Goal: Task Accomplishment & Management: Use online tool/utility

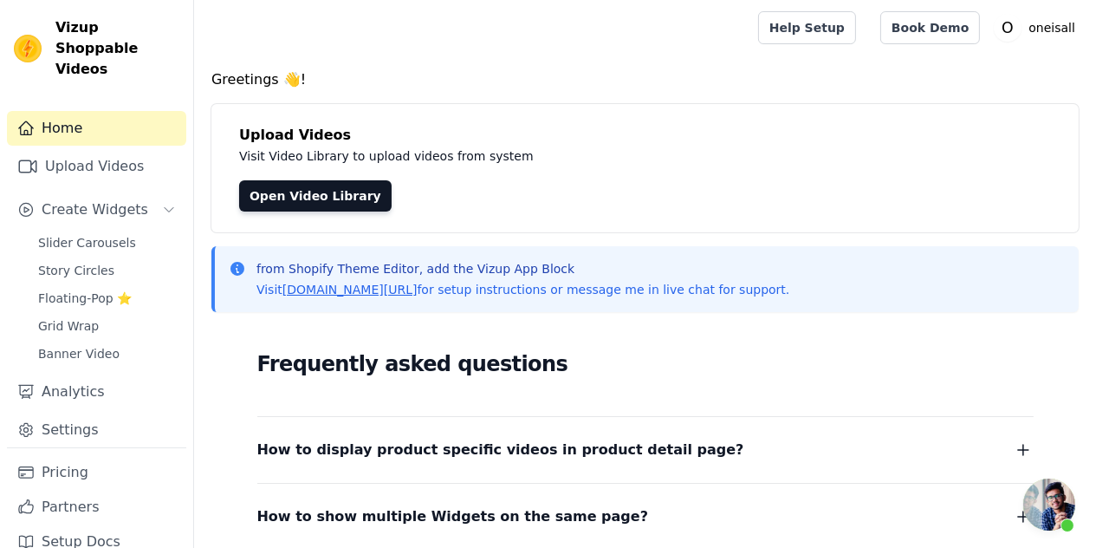
scroll to position [116, 0]
click at [104, 179] on link "Upload Videos" at bounding box center [96, 166] width 179 height 35
click at [82, 250] on span "Slider Carousels" at bounding box center [87, 242] width 98 height 17
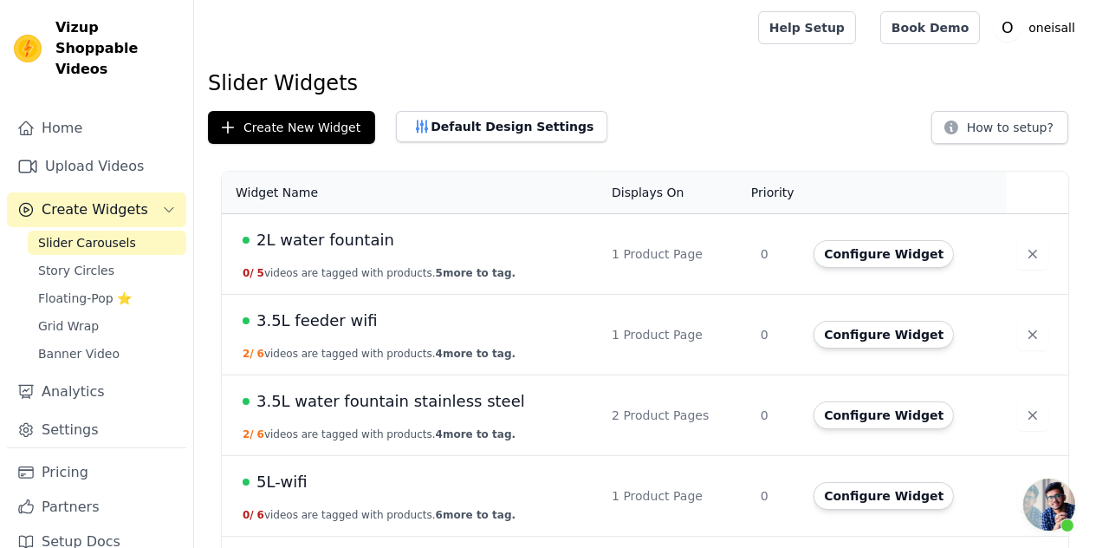
scroll to position [116, 0]
click at [84, 209] on span "Create Widgets" at bounding box center [95, 209] width 107 height 21
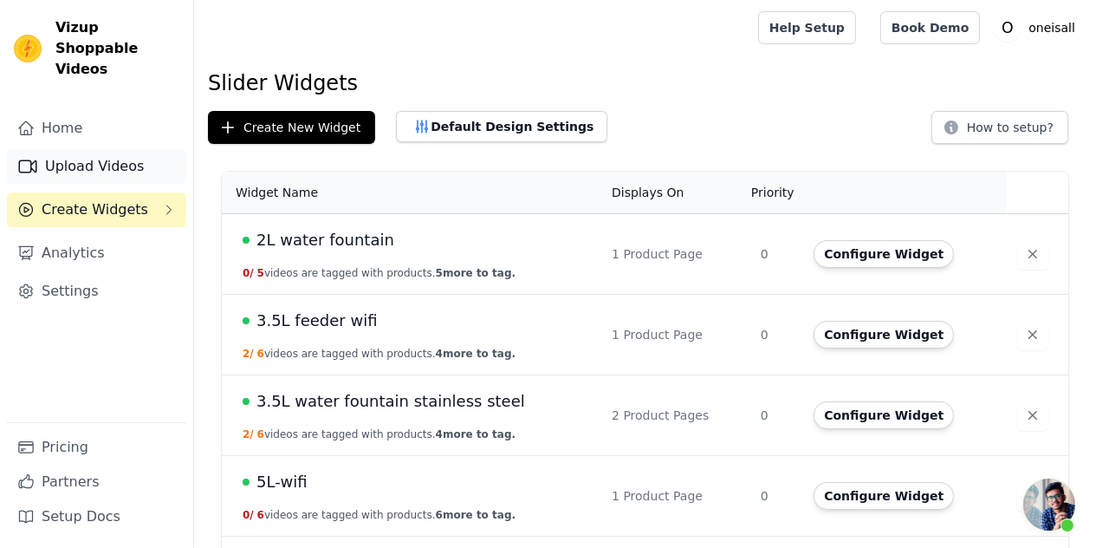
click at [100, 150] on link "Upload Videos" at bounding box center [96, 166] width 179 height 35
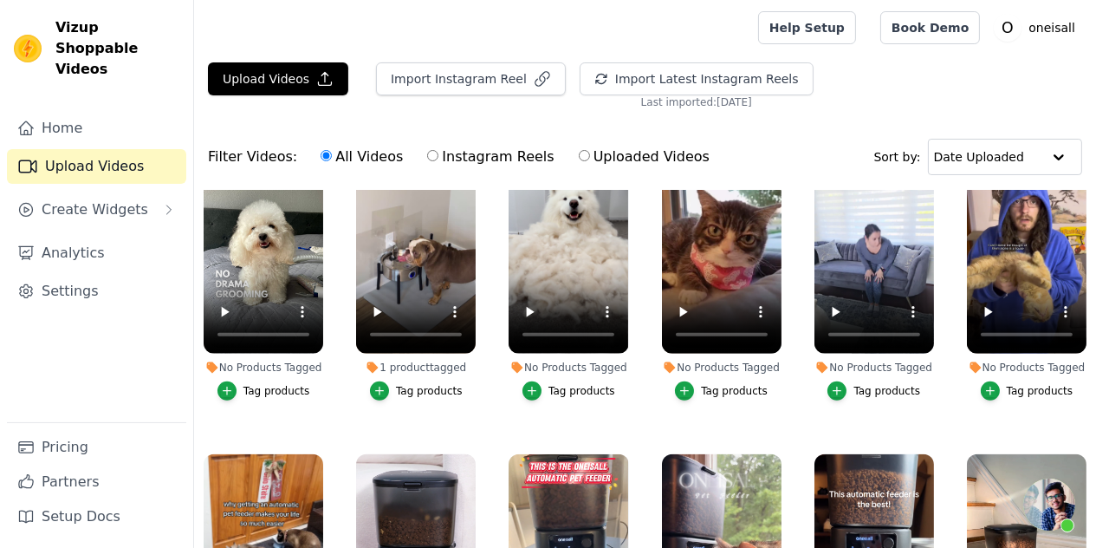
scroll to position [2513, 0]
